Goal: Information Seeking & Learning: Learn about a topic

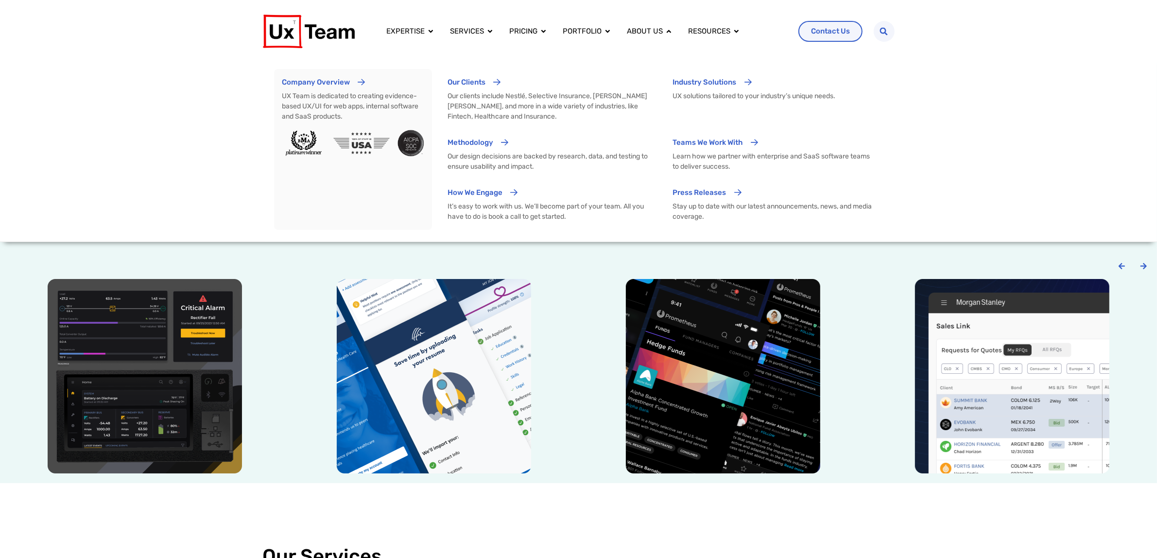
click at [159, 156] on div "Company Overview UX Team is dedicated to creating evidence-based UX/UI for web …" at bounding box center [578, 149] width 1157 height 185
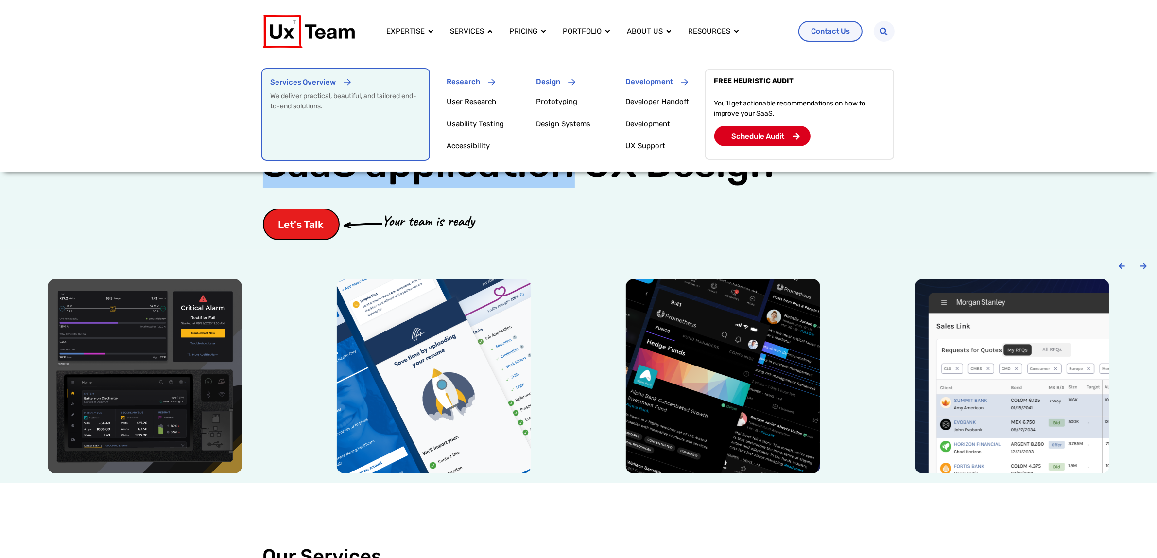
click at [294, 87] on p "Services Overview" at bounding box center [303, 82] width 66 height 11
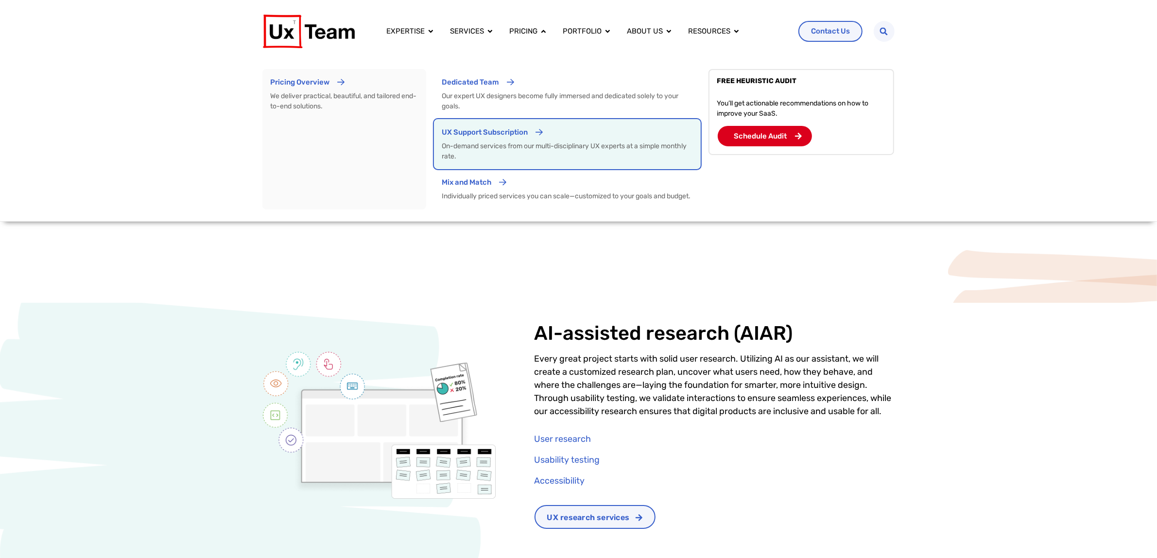
click at [469, 137] on p "UX Support Subscription" at bounding box center [485, 132] width 86 height 11
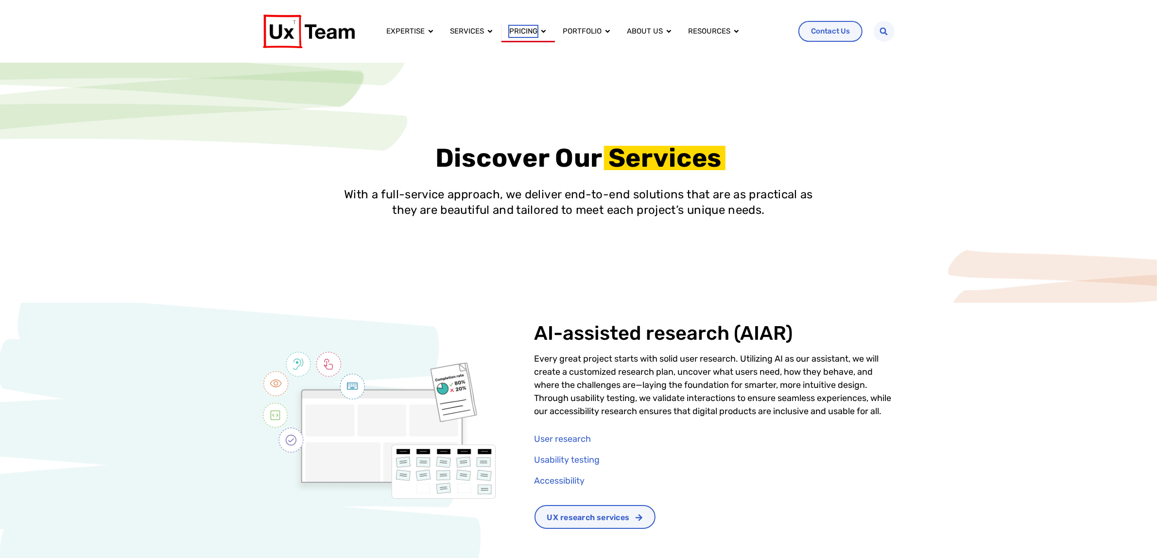
click at [530, 30] on span "Pricing" at bounding box center [523, 31] width 28 height 11
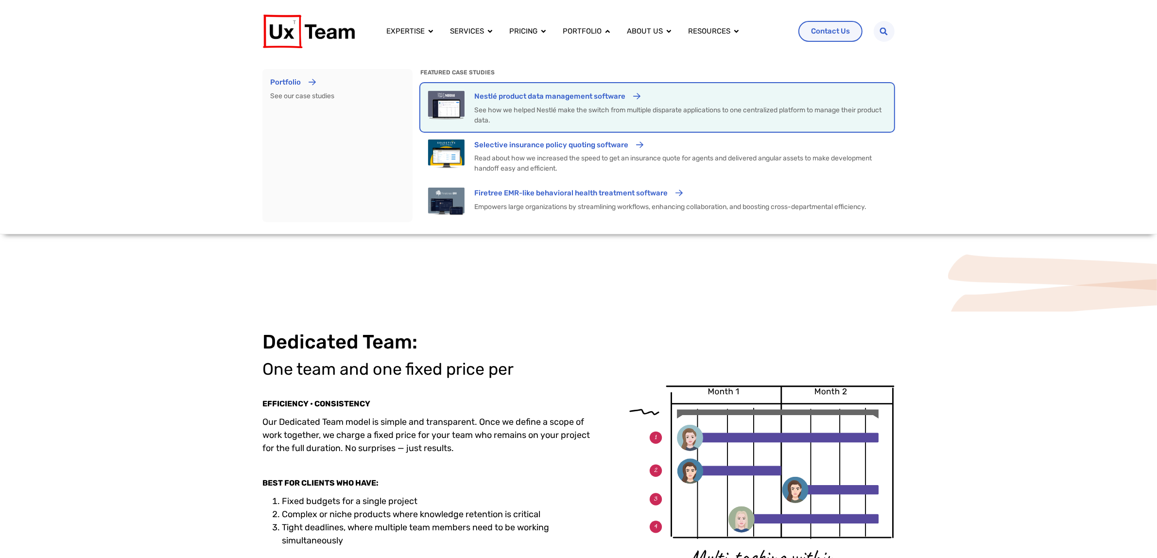
click at [549, 101] on p "Nestlé product data management software" at bounding box center [549, 96] width 151 height 11
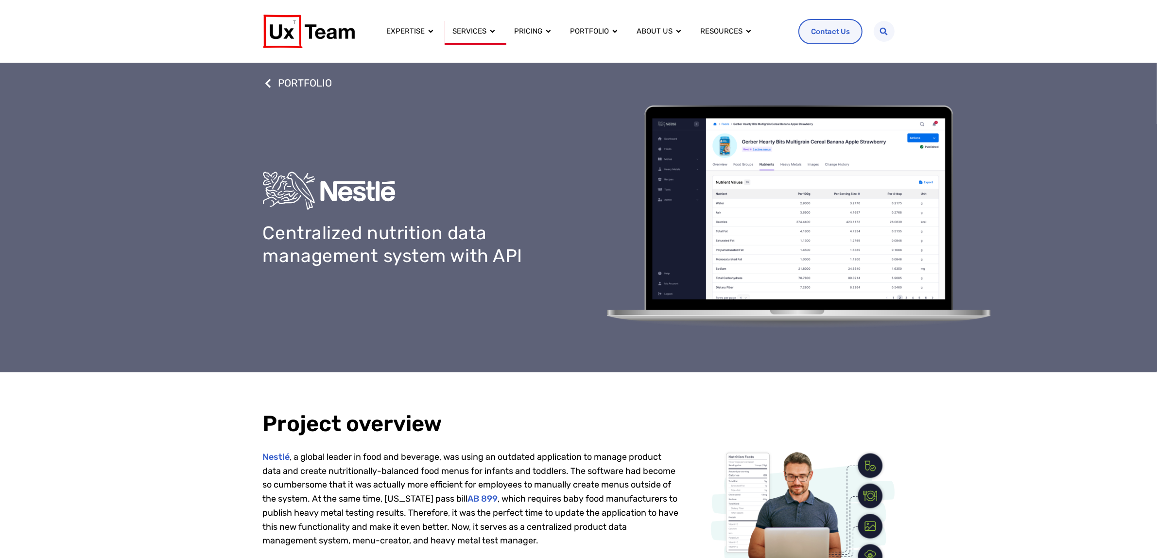
click at [0, 0] on icon "Menu" at bounding box center [0, 0] width 0 height 0
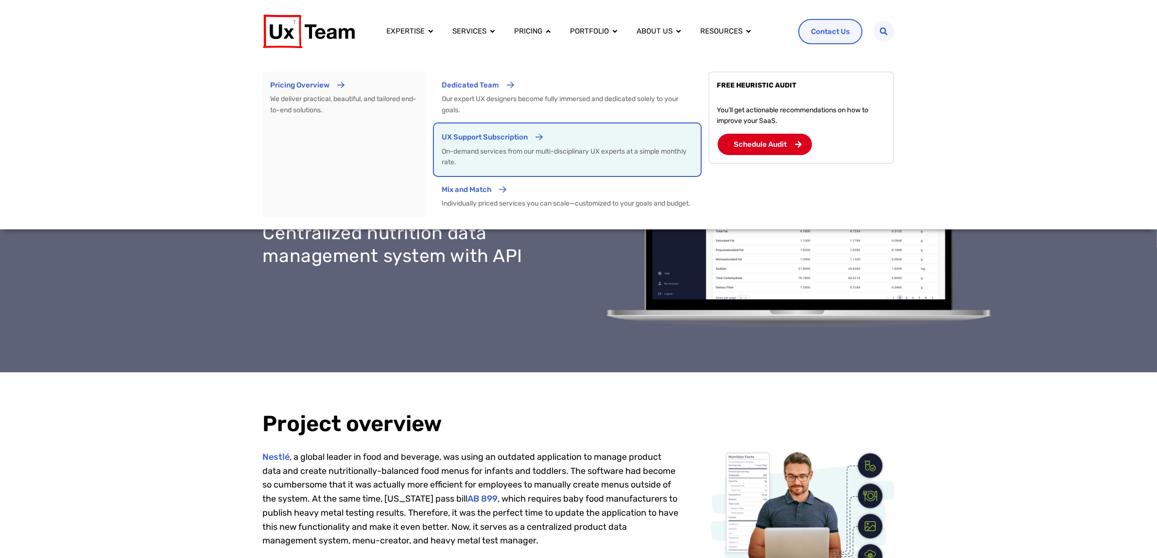
click at [507, 129] on link "UX Support Subscription On-demand services from our multi-disciplinary UX exper…" at bounding box center [567, 149] width 267 height 52
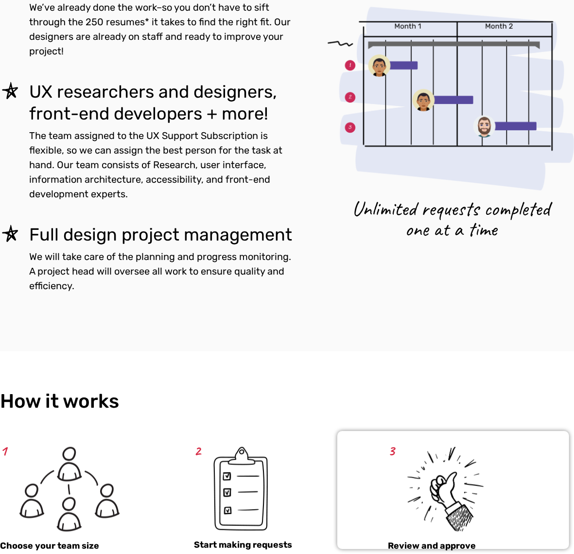
scroll to position [486, 0]
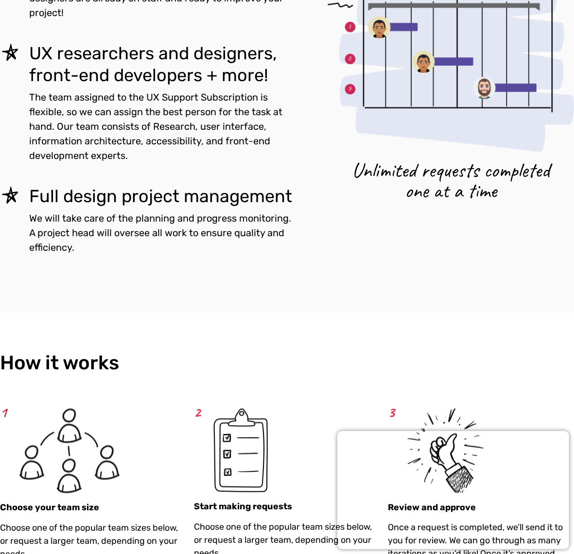
click at [64, 254] on div "UX experts can start [DATE] We’ve already done the work–so you don’t have to si…" at bounding box center [287, 107] width 574 height 411
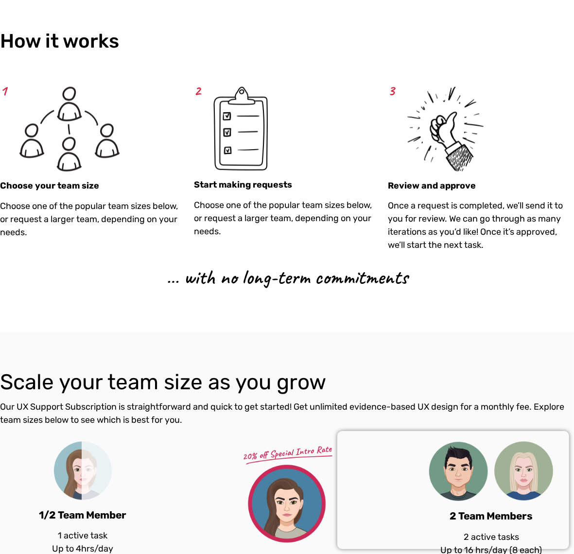
scroll to position [911, 0]
